Goal: Transaction & Acquisition: Obtain resource

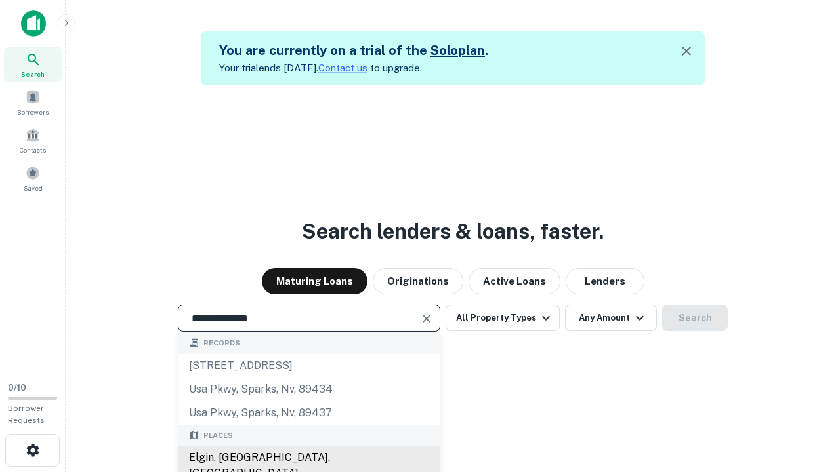
click at [308, 458] on div "Elgin, [GEOGRAPHIC_DATA], [GEOGRAPHIC_DATA]" at bounding box center [308, 465] width 261 height 39
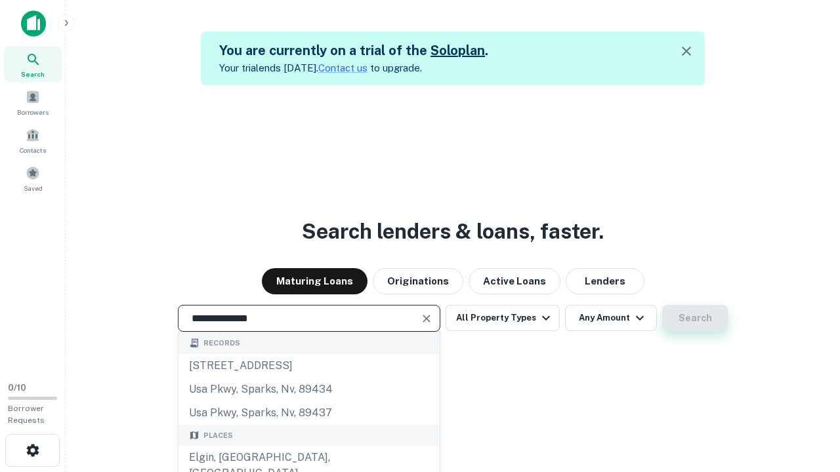
type input "**********"
click at [662, 305] on button "Search" at bounding box center [695, 318] width 66 height 26
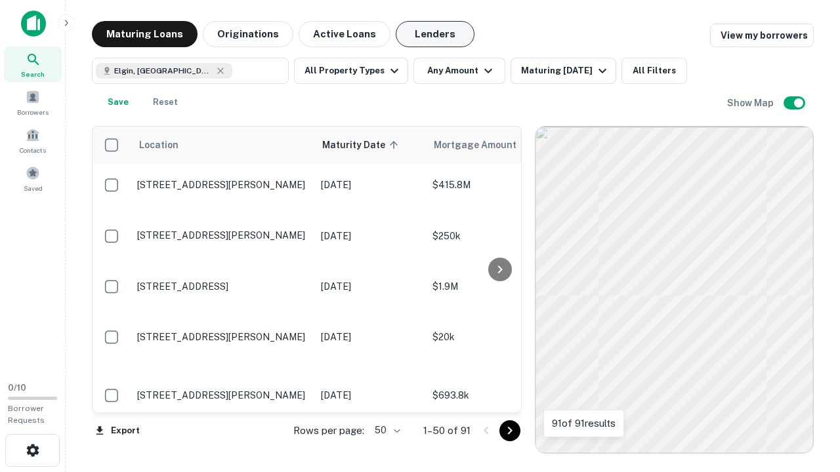
click at [435, 34] on button "Lenders" at bounding box center [435, 34] width 79 height 26
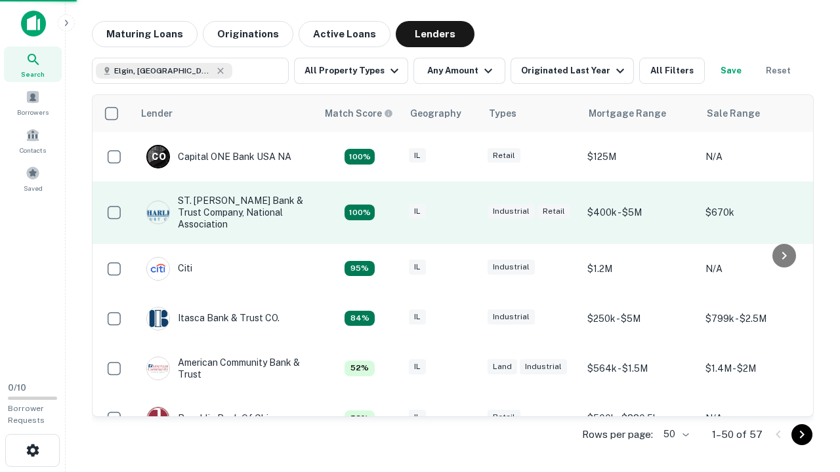
click at [466, 213] on div "IL" at bounding box center [442, 213] width 66 height 18
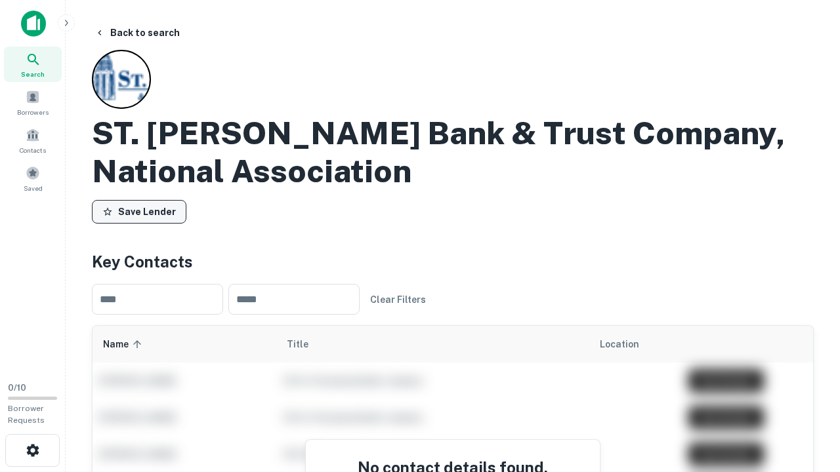
click at [139, 212] on button "Save Lender" at bounding box center [139, 212] width 94 height 24
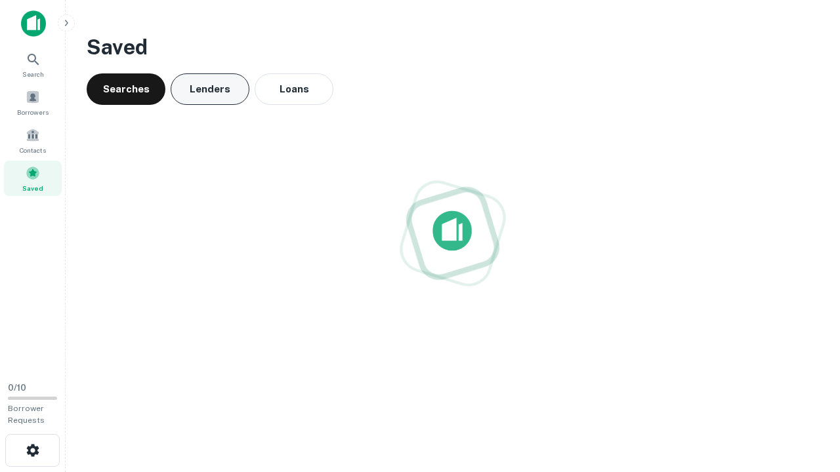
click at [210, 89] on button "Lenders" at bounding box center [210, 88] width 79 height 31
